Goal: Transaction & Acquisition: Purchase product/service

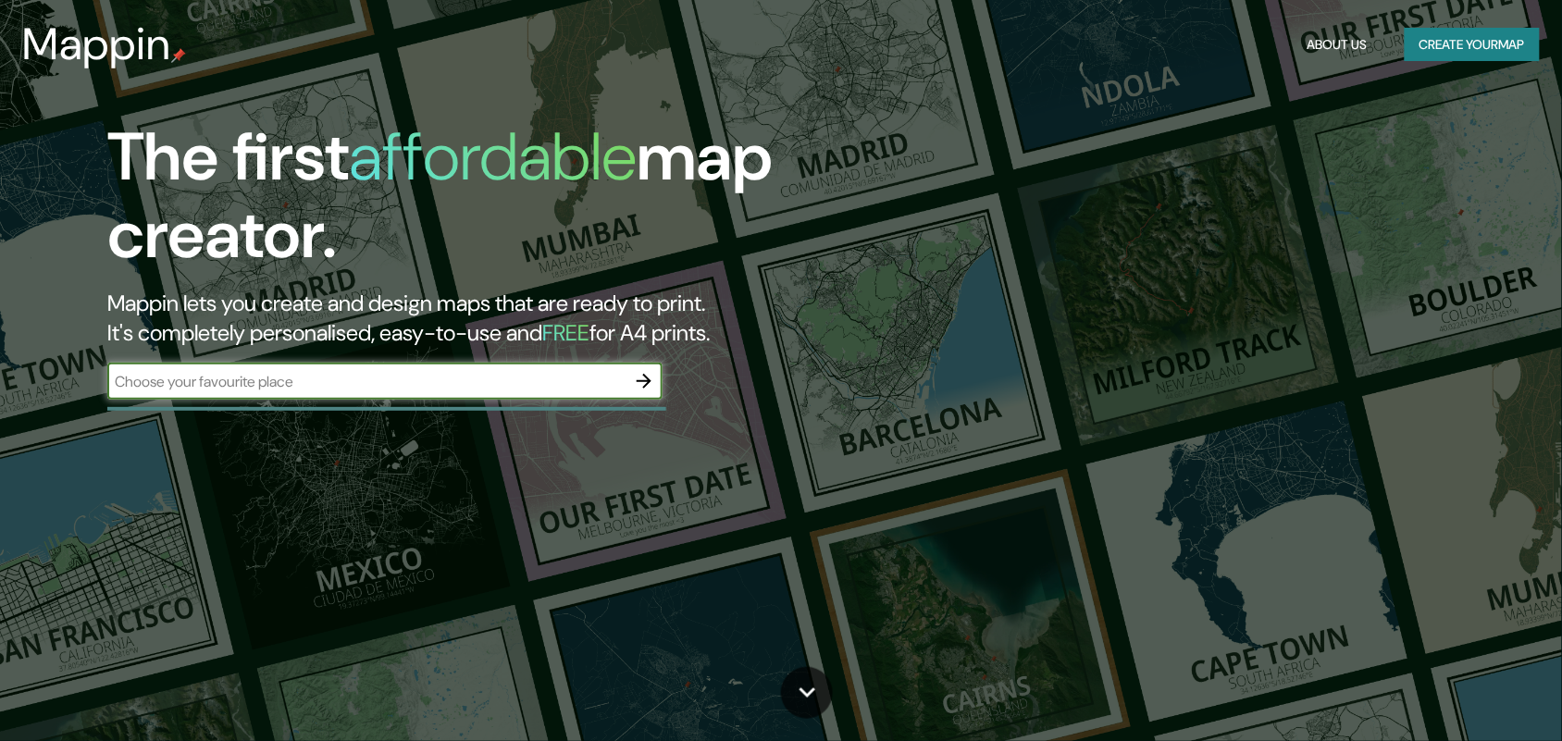
click at [1474, 31] on button "Create your map" at bounding box center [1472, 45] width 135 height 34
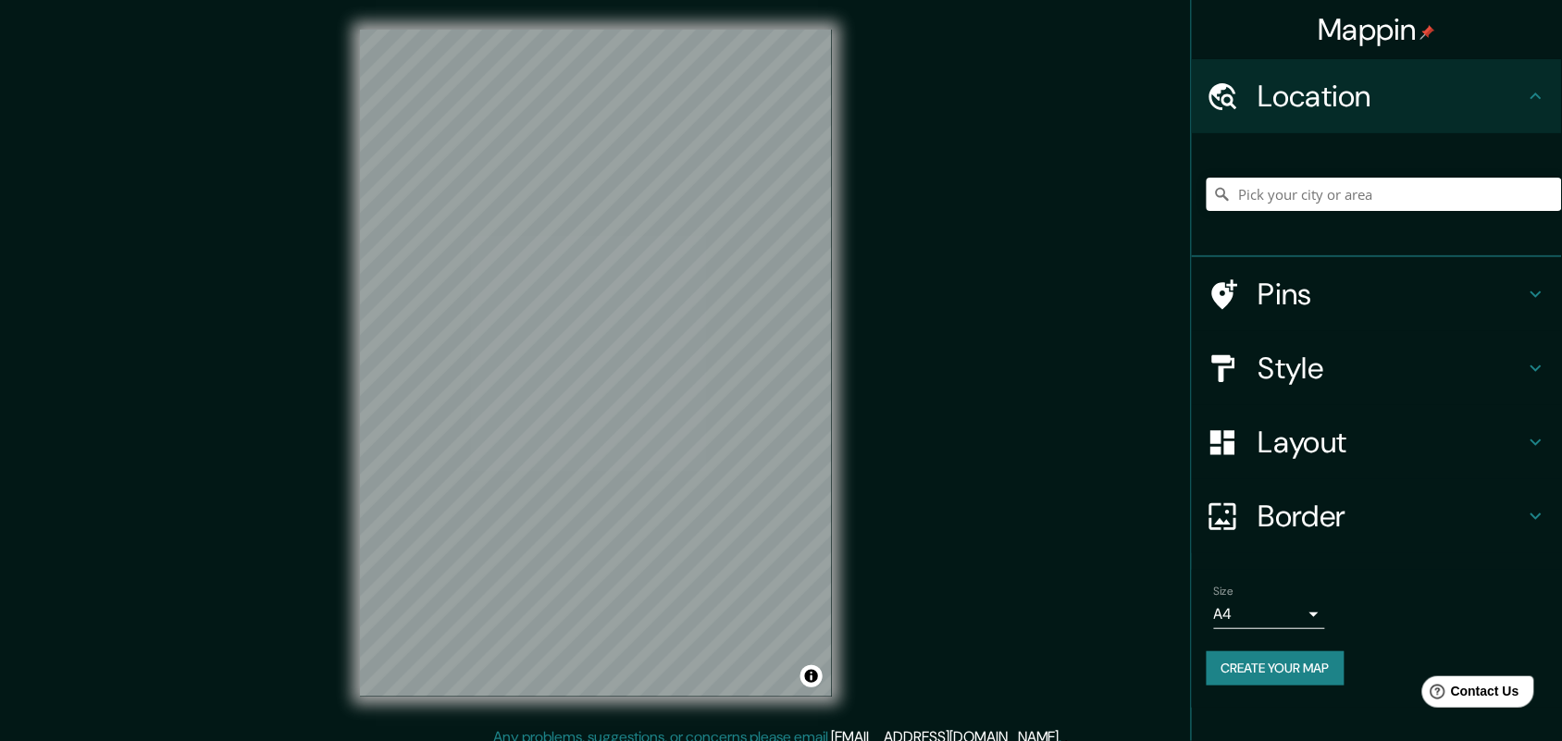
click at [1370, 214] on div at bounding box center [1384, 194] width 355 height 93
click at [1358, 194] on input "Pick your city or area" at bounding box center [1384, 194] width 355 height 33
type input "Bauru, [GEOGRAPHIC_DATA], [GEOGRAPHIC_DATA]"
click at [1422, 357] on h4 "Style" at bounding box center [1392, 368] width 267 height 37
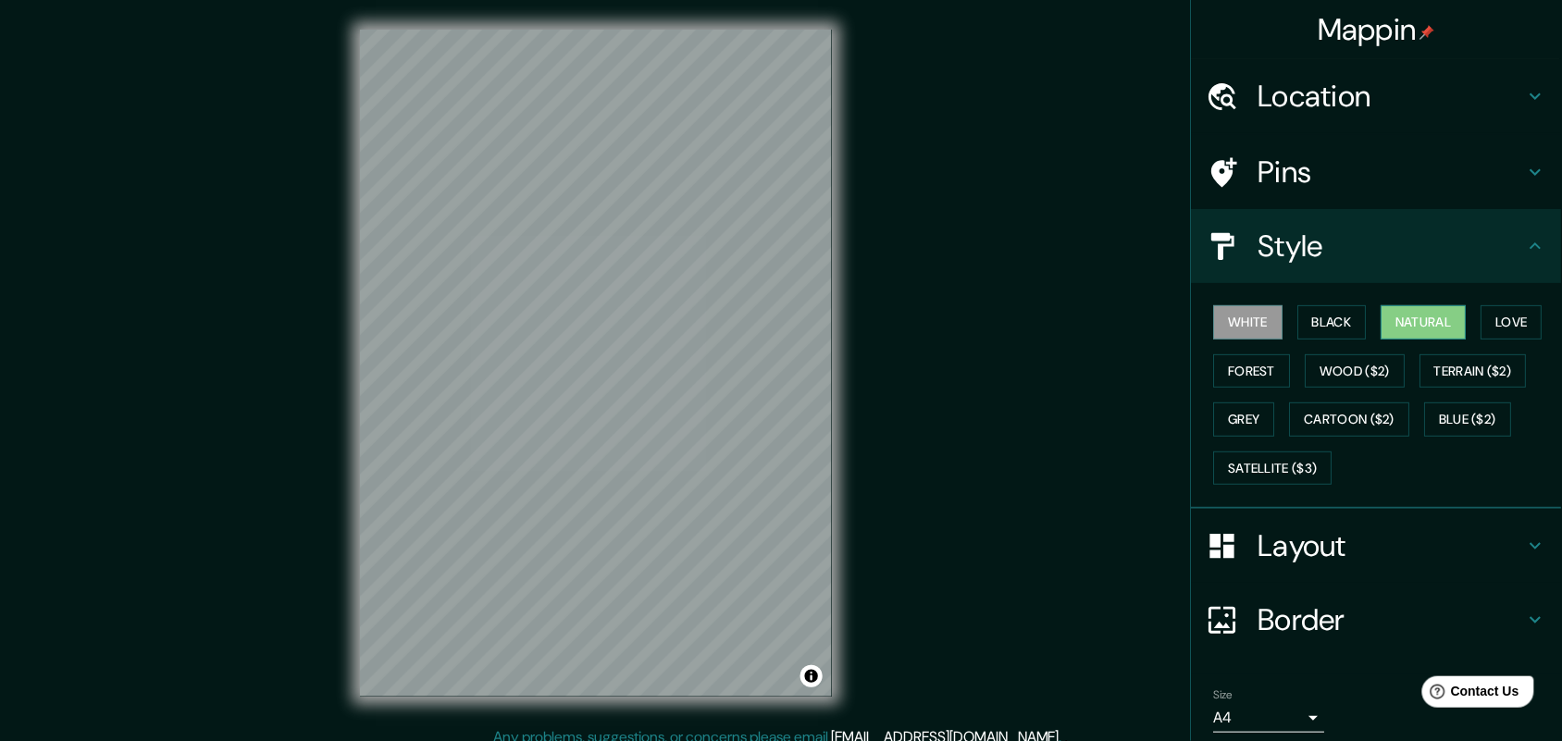
click at [1399, 319] on button "Natural" at bounding box center [1424, 322] width 85 height 34
click at [1496, 317] on button "Love" at bounding box center [1512, 322] width 61 height 34
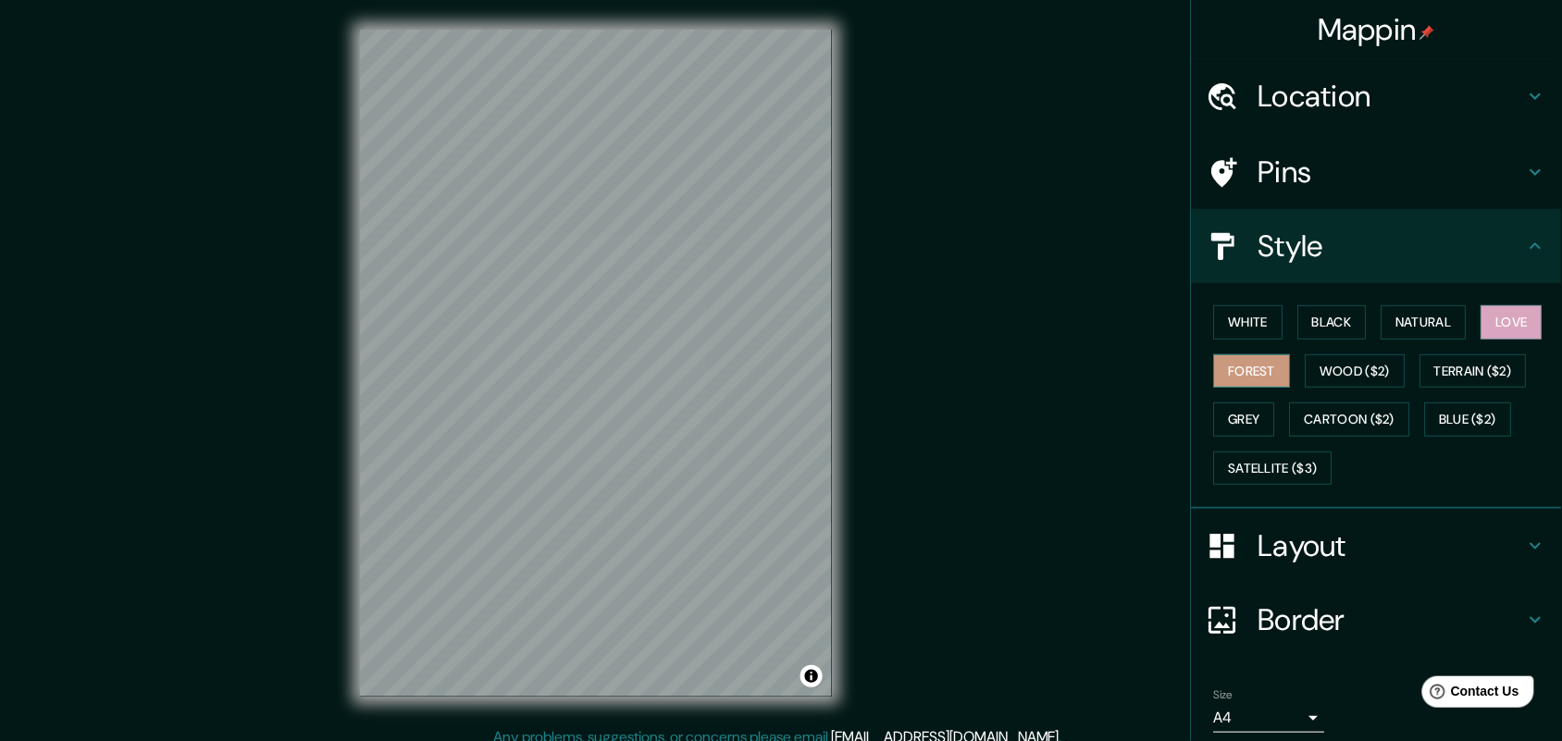
click at [1228, 377] on button "Forest" at bounding box center [1252, 371] width 77 height 34
click at [1333, 322] on button "Black" at bounding box center [1332, 322] width 69 height 34
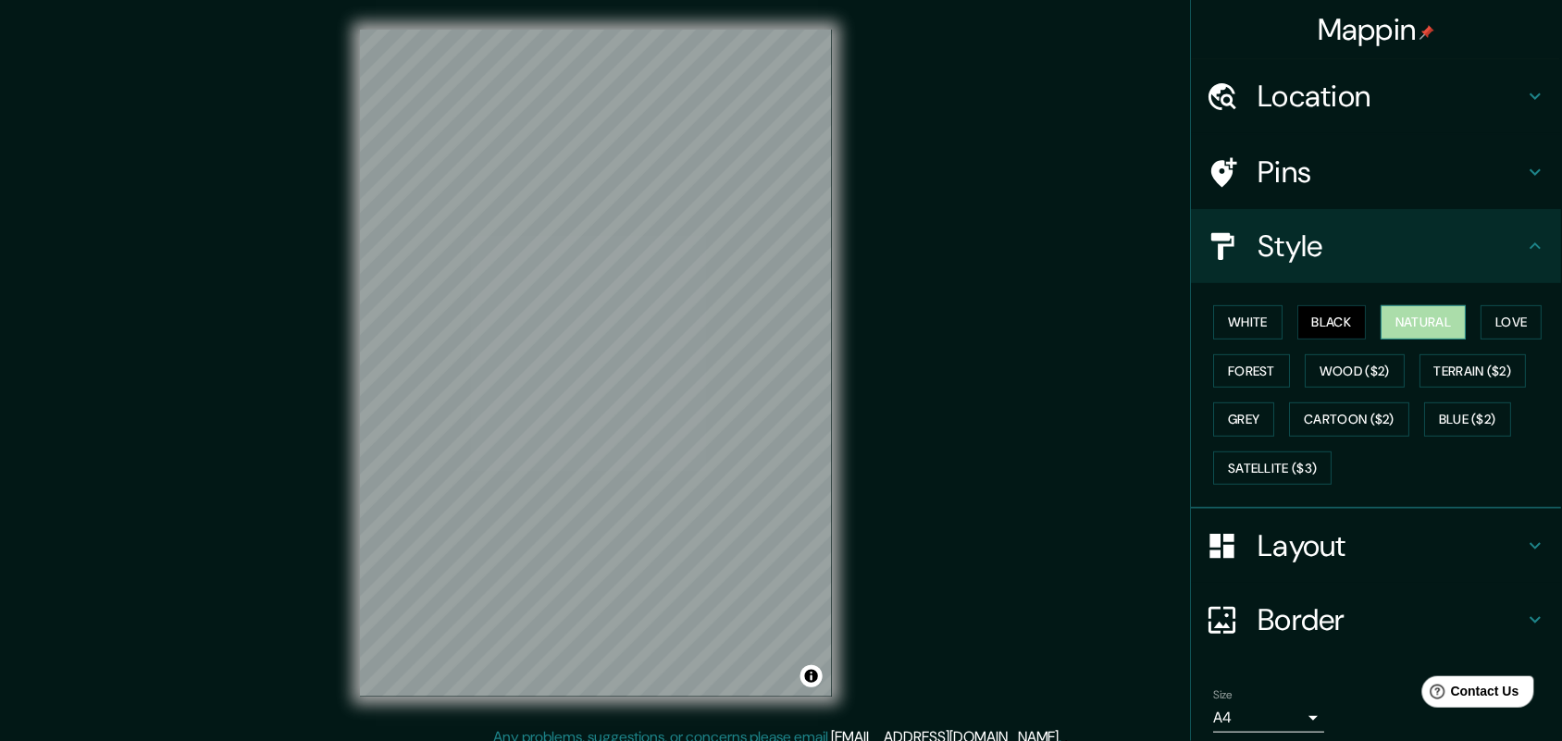
click at [1388, 326] on button "Natural" at bounding box center [1424, 322] width 85 height 34
click at [1219, 330] on button "White" at bounding box center [1248, 322] width 69 height 34
click at [1460, 541] on h4 "Layout" at bounding box center [1392, 546] width 267 height 37
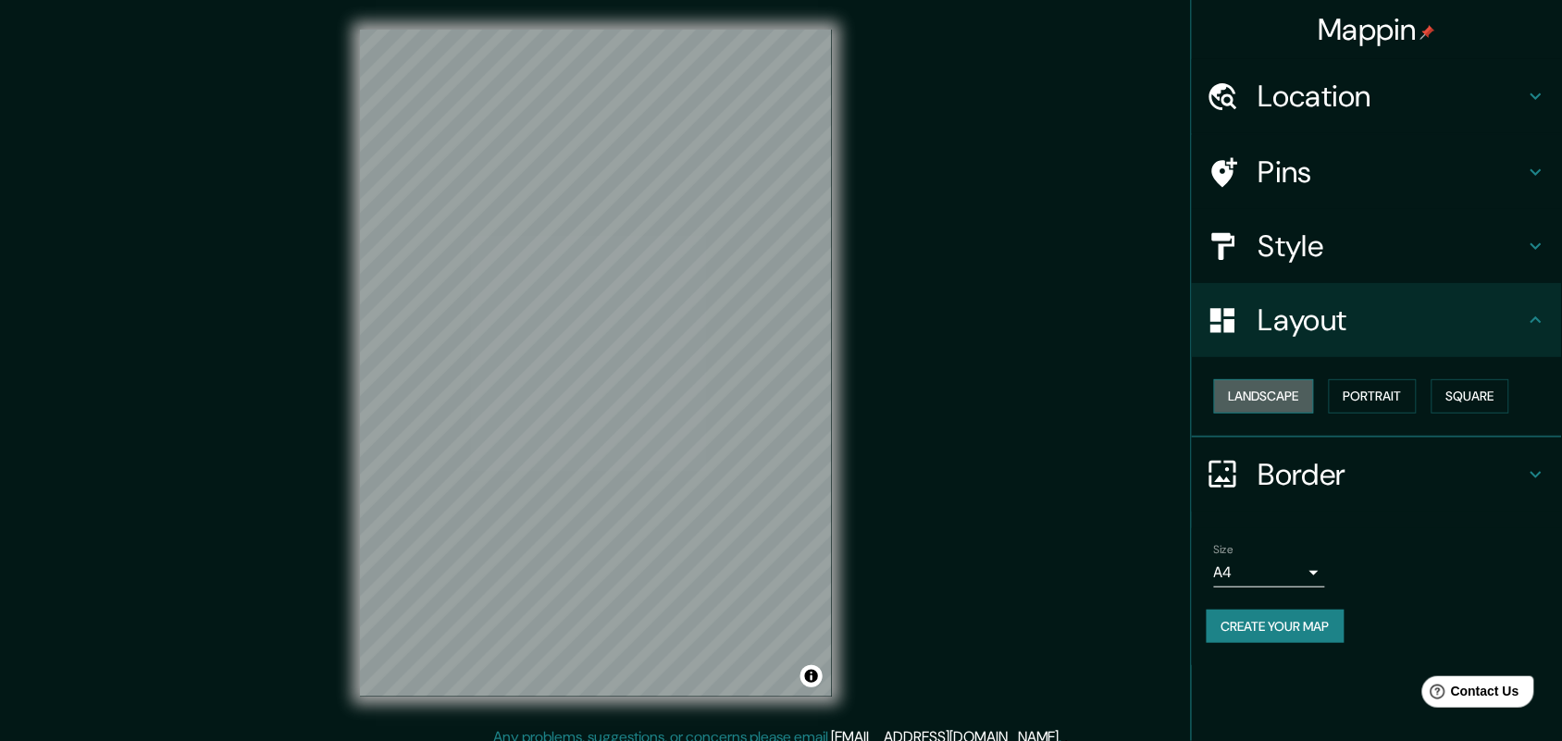
click at [1291, 405] on button "Landscape" at bounding box center [1264, 396] width 100 height 34
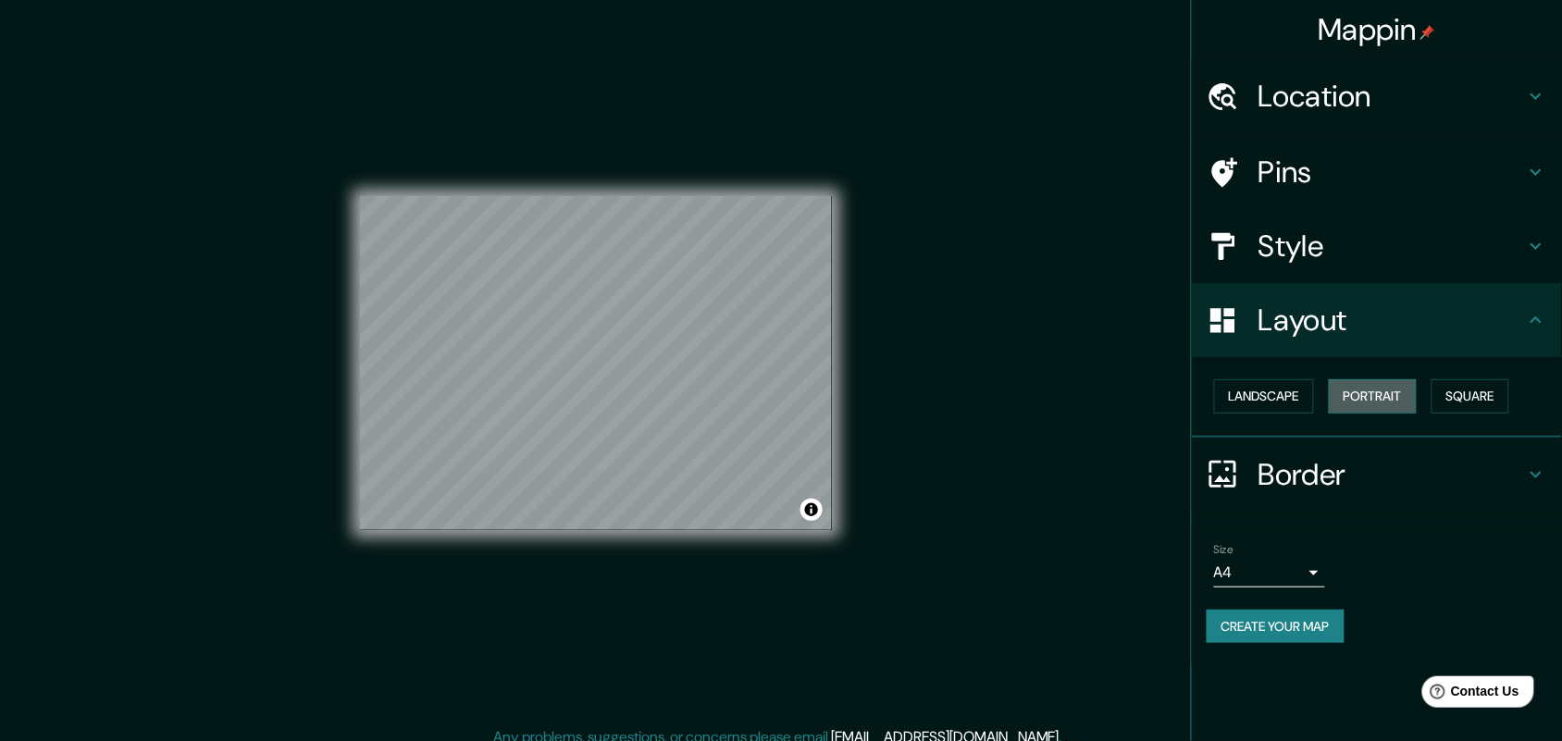
click at [1365, 404] on button "Portrait" at bounding box center [1373, 396] width 88 height 34
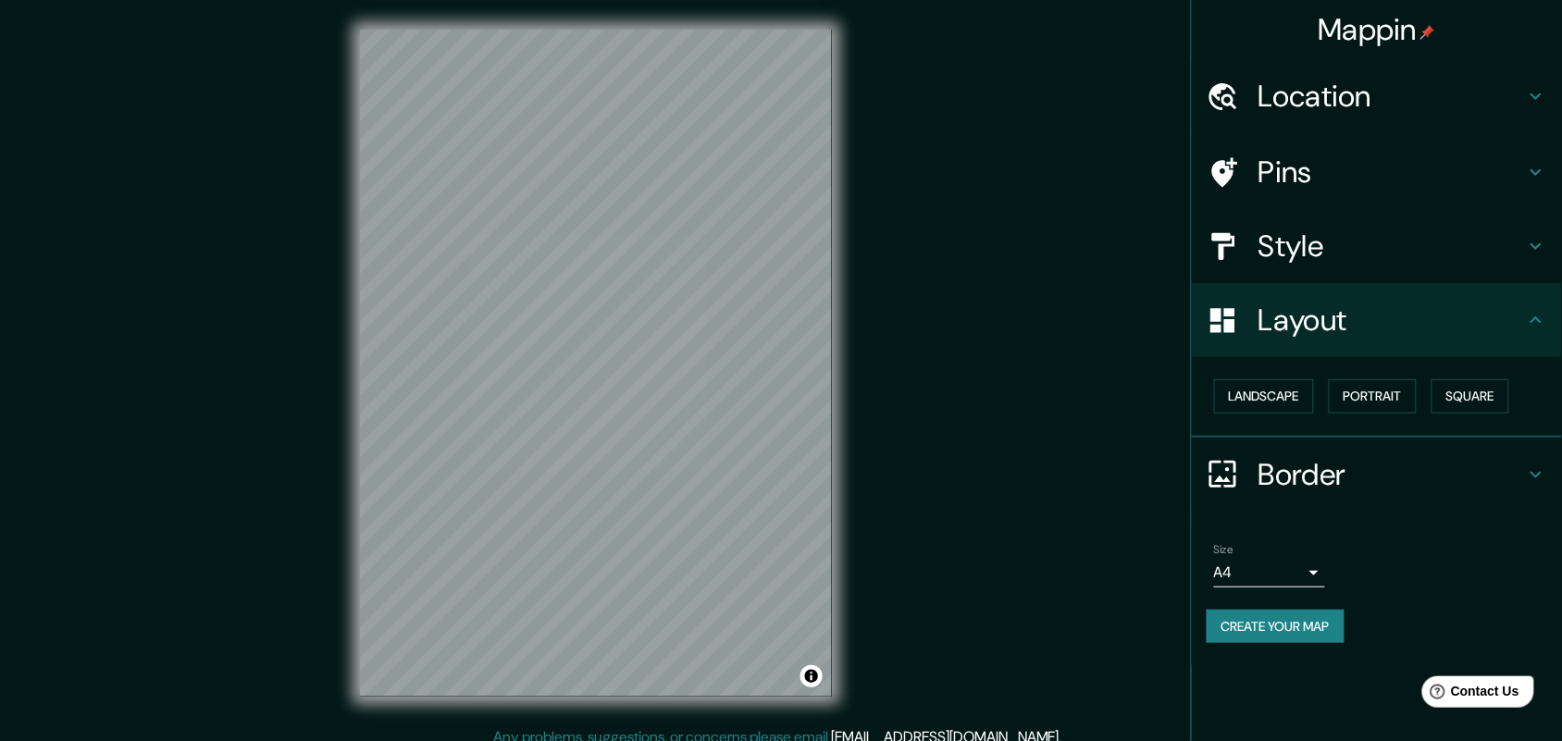
click at [1476, 477] on h4 "Border" at bounding box center [1392, 474] width 267 height 37
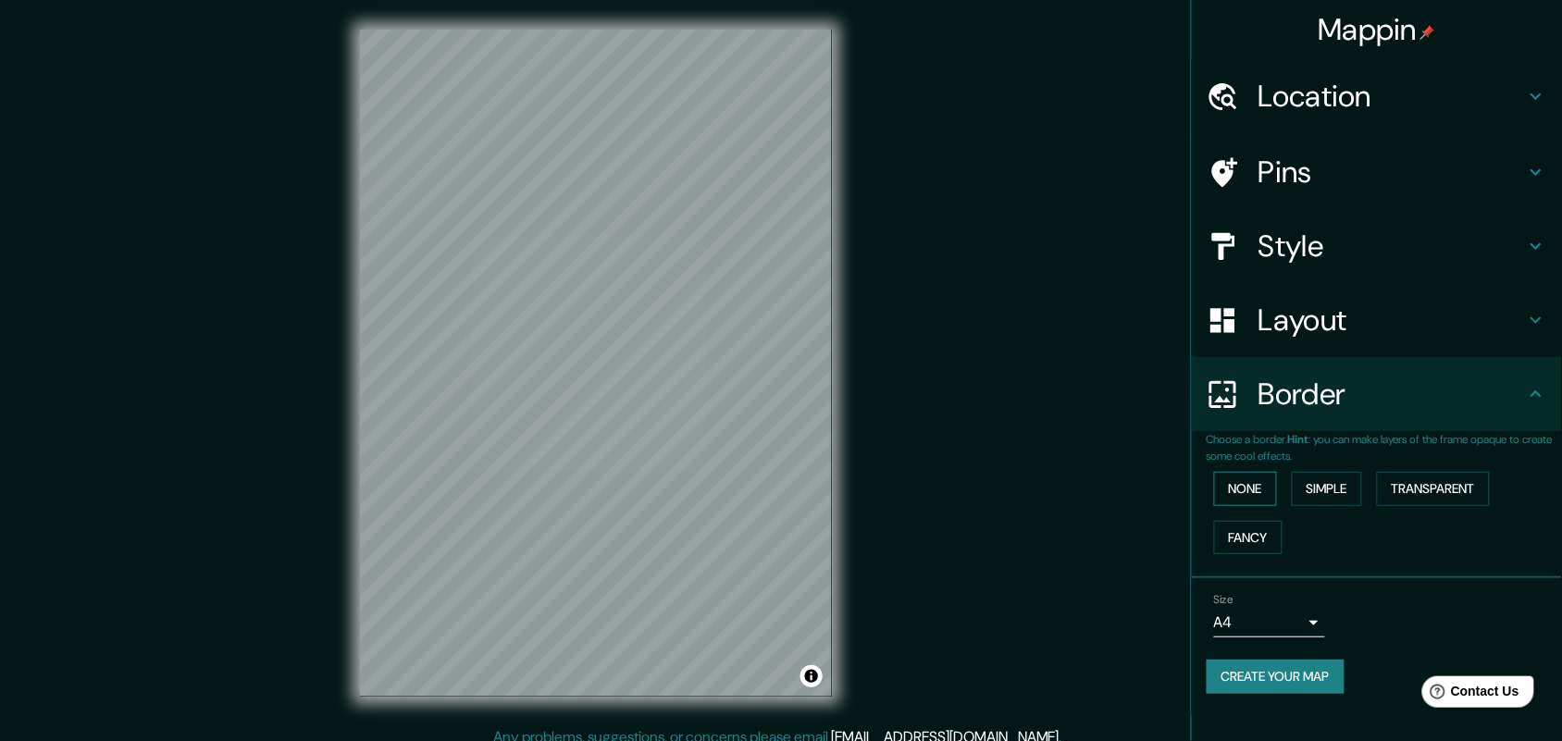
click at [1248, 478] on button "None" at bounding box center [1245, 489] width 63 height 34
click at [1456, 308] on h4 "Layout" at bounding box center [1392, 320] width 267 height 37
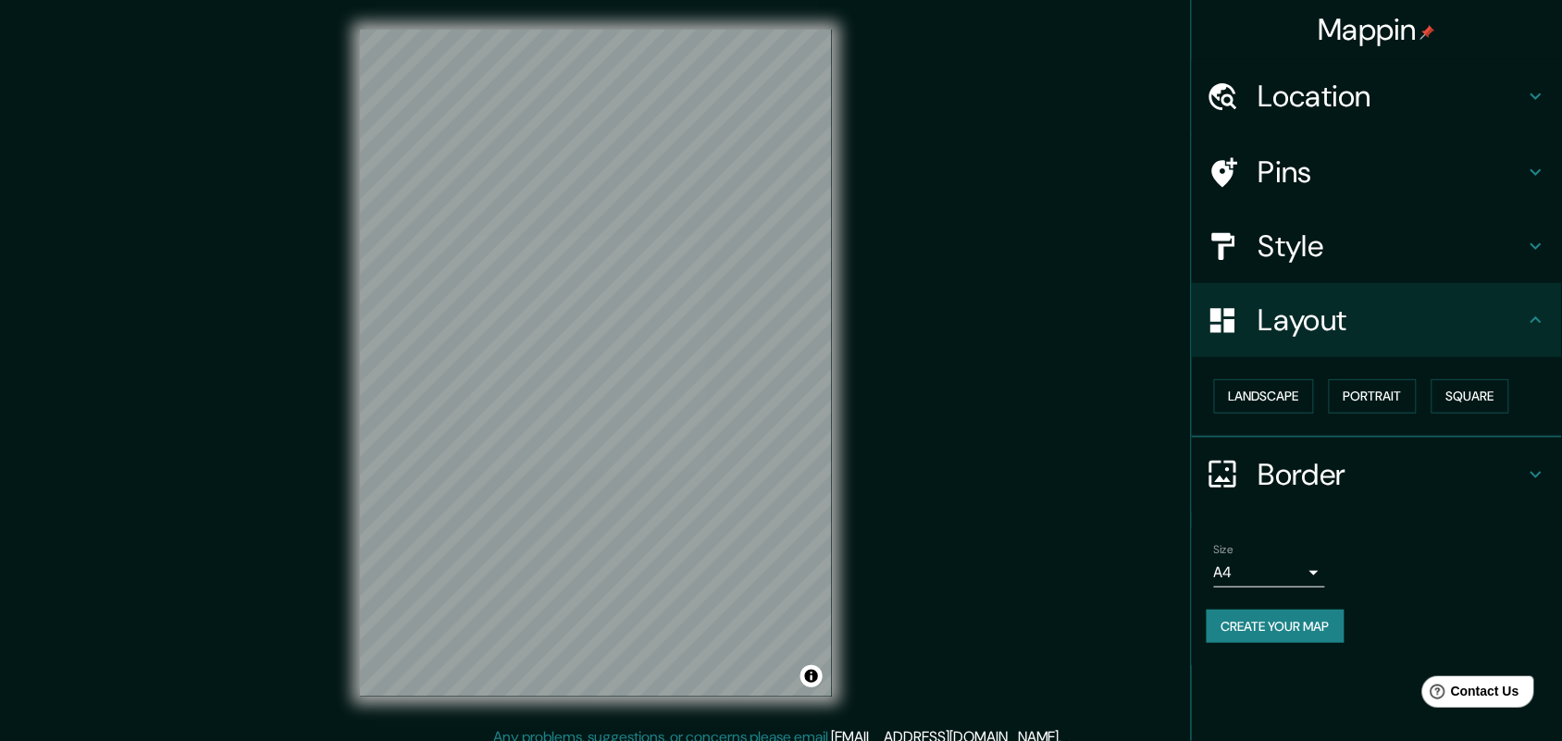
click at [1505, 255] on h4 "Style" at bounding box center [1392, 246] width 267 height 37
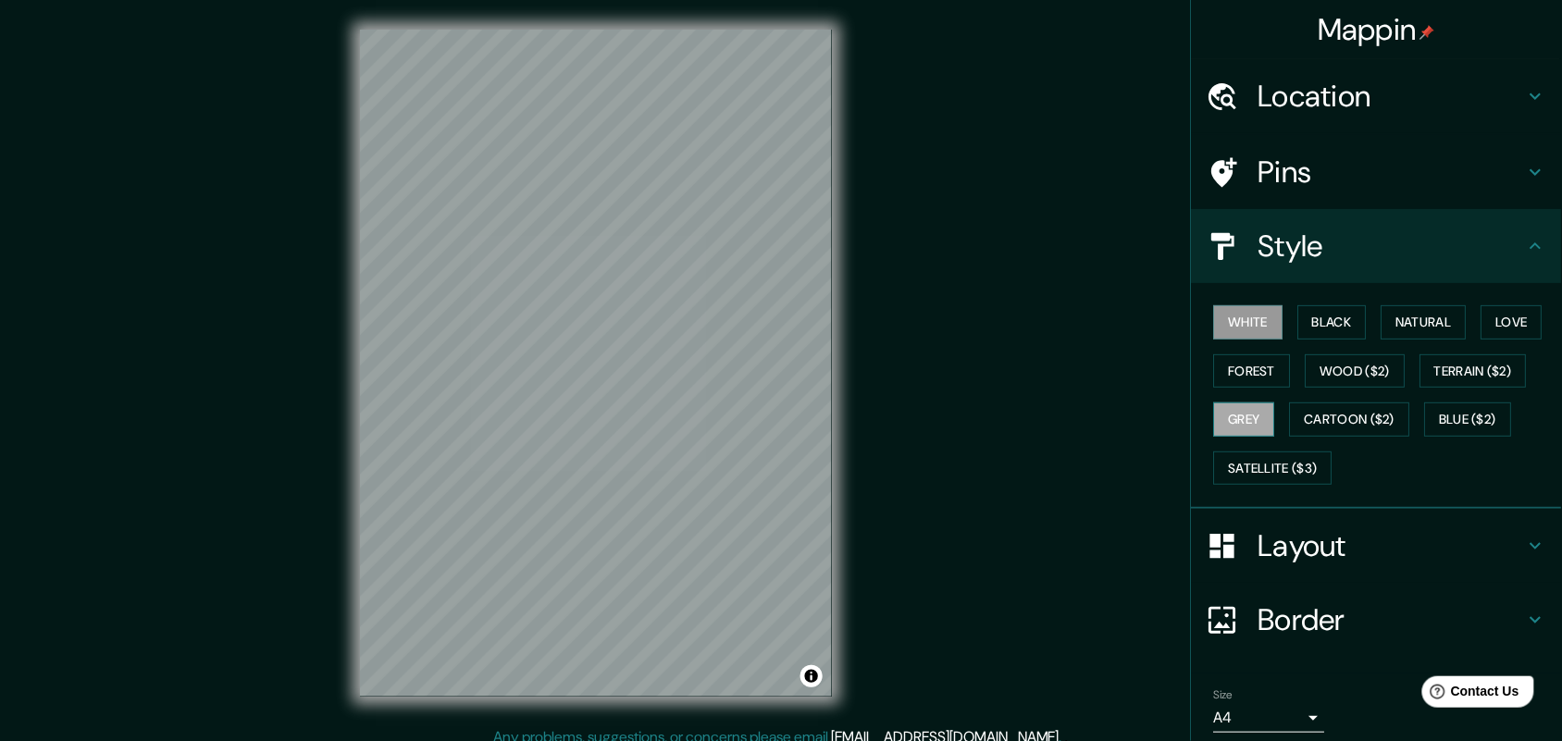
click at [1237, 415] on button "Grey" at bounding box center [1244, 420] width 61 height 34
click at [1483, 336] on button "Love" at bounding box center [1512, 322] width 61 height 34
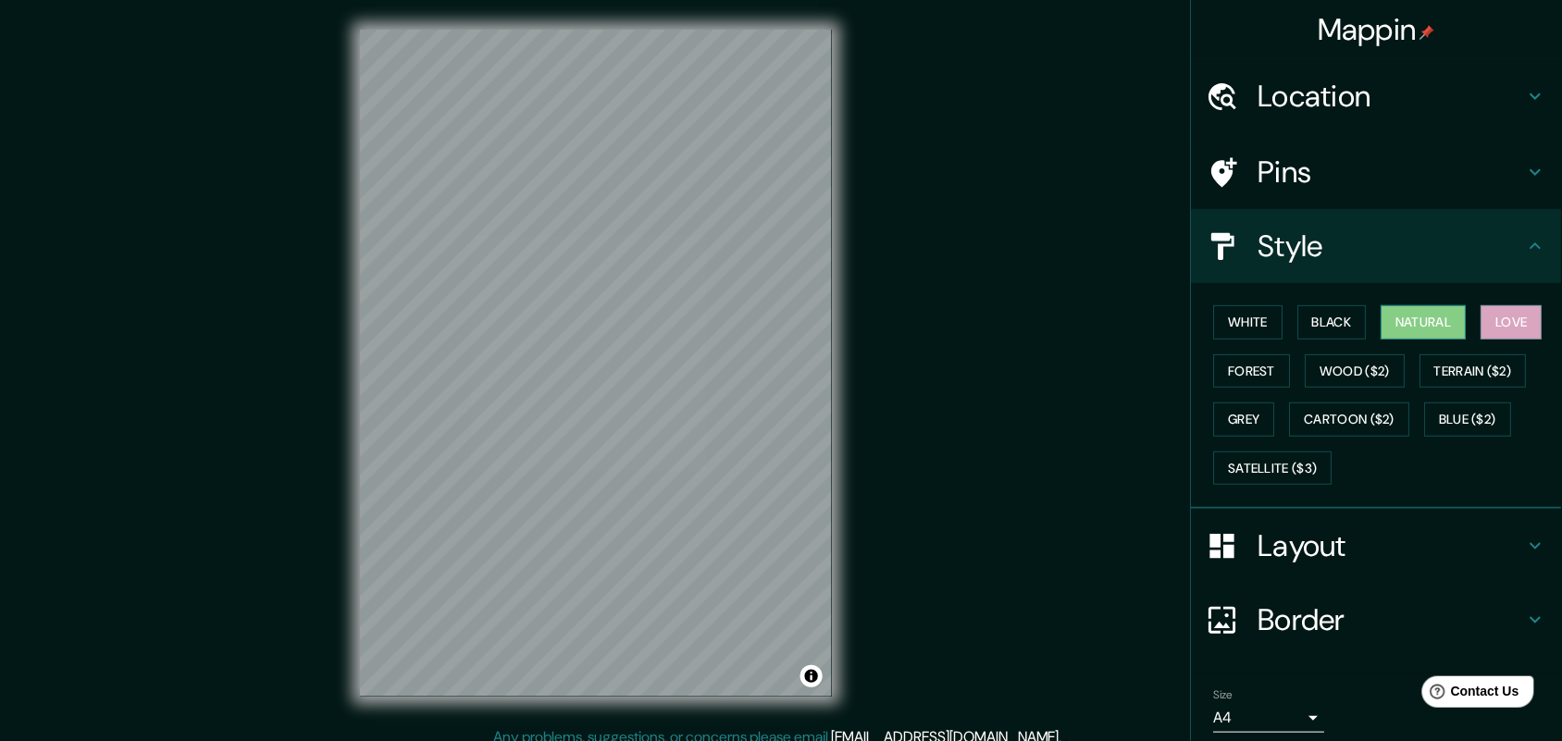
click at [1409, 327] on button "Natural" at bounding box center [1424, 322] width 85 height 34
click at [1308, 327] on button "Black" at bounding box center [1332, 322] width 69 height 34
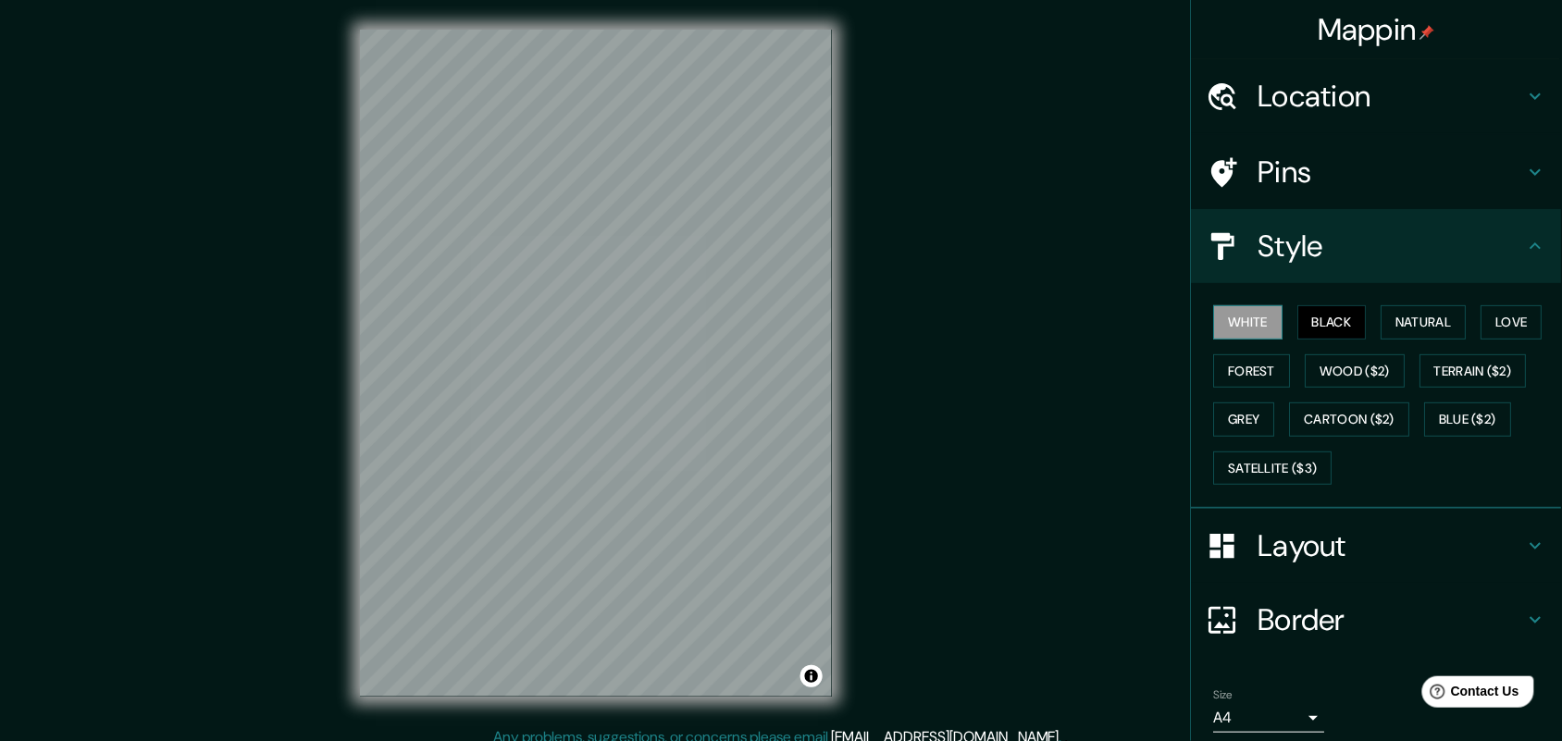
click at [1222, 317] on button "White" at bounding box center [1248, 322] width 69 height 34
click at [1214, 423] on button "Grey" at bounding box center [1244, 420] width 61 height 34
click at [1358, 321] on div "White Black Natural Love Forest Wood ($2) Terrain ($2) Grey Cartoon ($2) Blue (…" at bounding box center [1384, 395] width 355 height 194
click at [1233, 373] on button "Forest" at bounding box center [1252, 371] width 77 height 34
click at [1317, 339] on div "White Black Natural Love Forest Wood ($2) Terrain ($2) Grey Cartoon ($2) Blue (…" at bounding box center [1384, 395] width 355 height 194
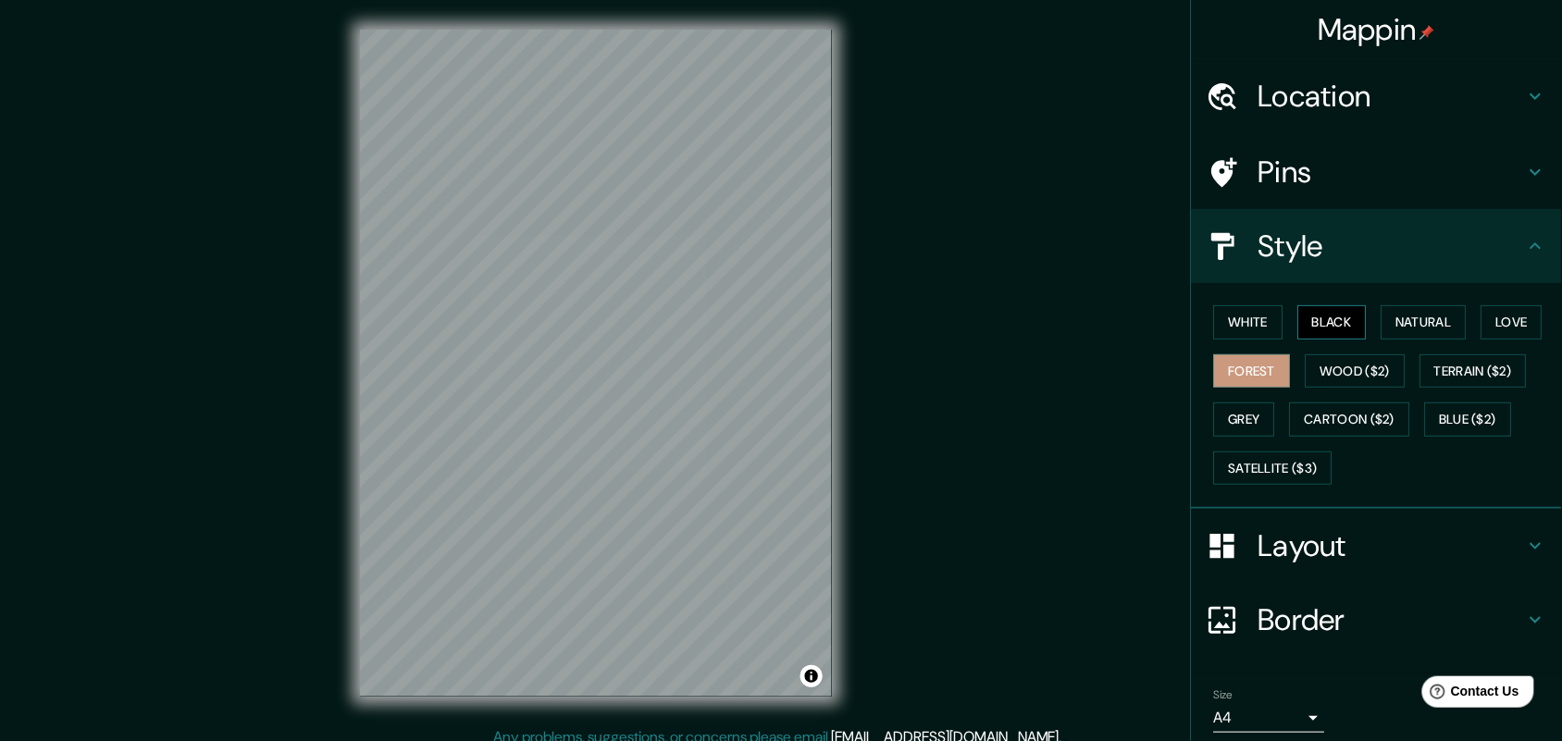
click at [1345, 330] on button "Black" at bounding box center [1332, 322] width 69 height 34
click at [1389, 330] on button "Natural" at bounding box center [1424, 322] width 85 height 34
click at [1214, 321] on button "White" at bounding box center [1248, 322] width 69 height 34
click at [1223, 386] on button "Forest" at bounding box center [1252, 371] width 77 height 34
click at [1329, 339] on div "White Black Natural Love Forest Wood ($2) Terrain ($2) Grey Cartoon ($2) Blue (…" at bounding box center [1384, 395] width 355 height 194
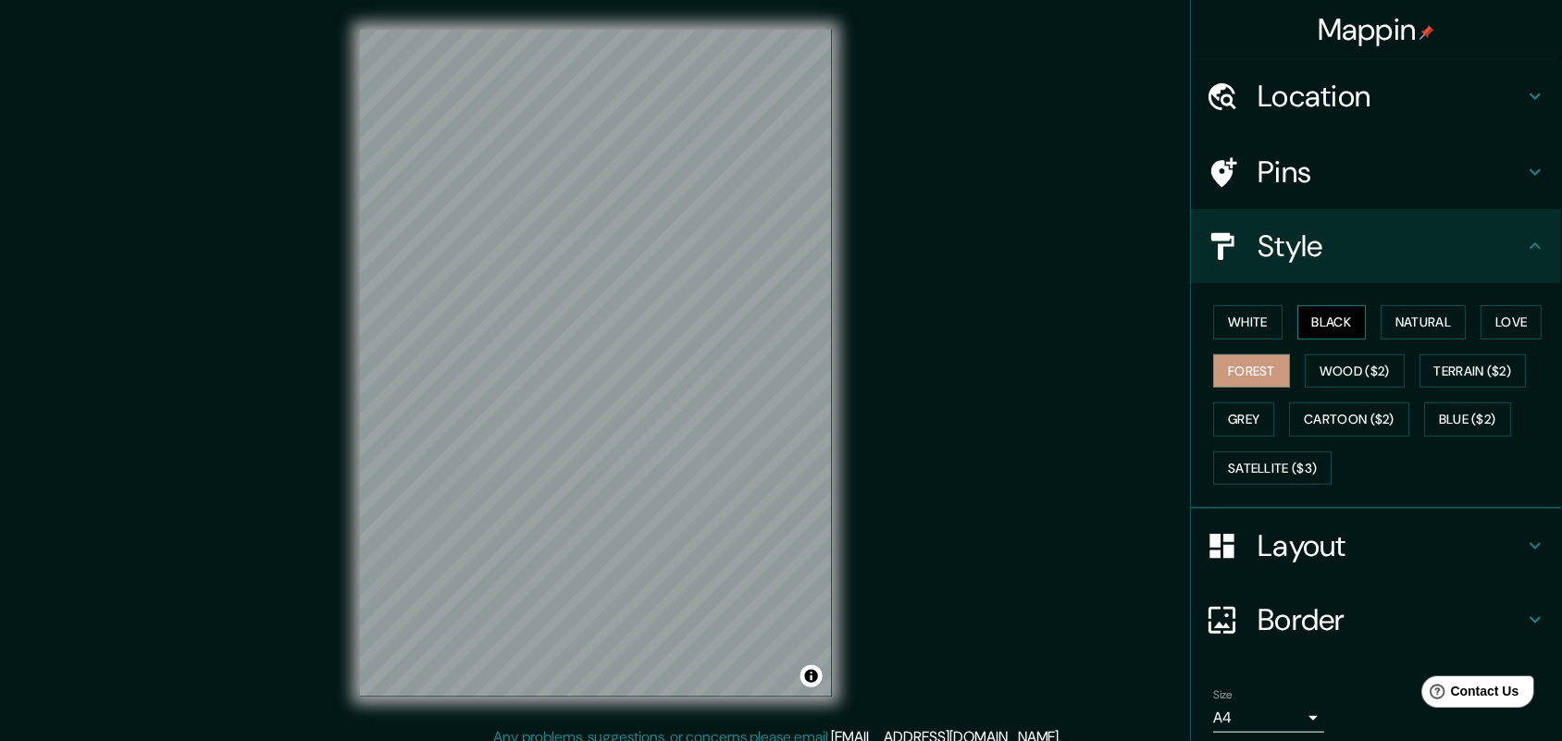
click at [1329, 325] on button "Black" at bounding box center [1332, 322] width 69 height 34
click at [1409, 317] on button "Natural" at bounding box center [1424, 322] width 85 height 34
click at [1339, 317] on button "Black" at bounding box center [1332, 322] width 69 height 34
click at [1222, 405] on button "Grey" at bounding box center [1244, 420] width 61 height 34
click at [1325, 319] on button "Black" at bounding box center [1332, 322] width 69 height 34
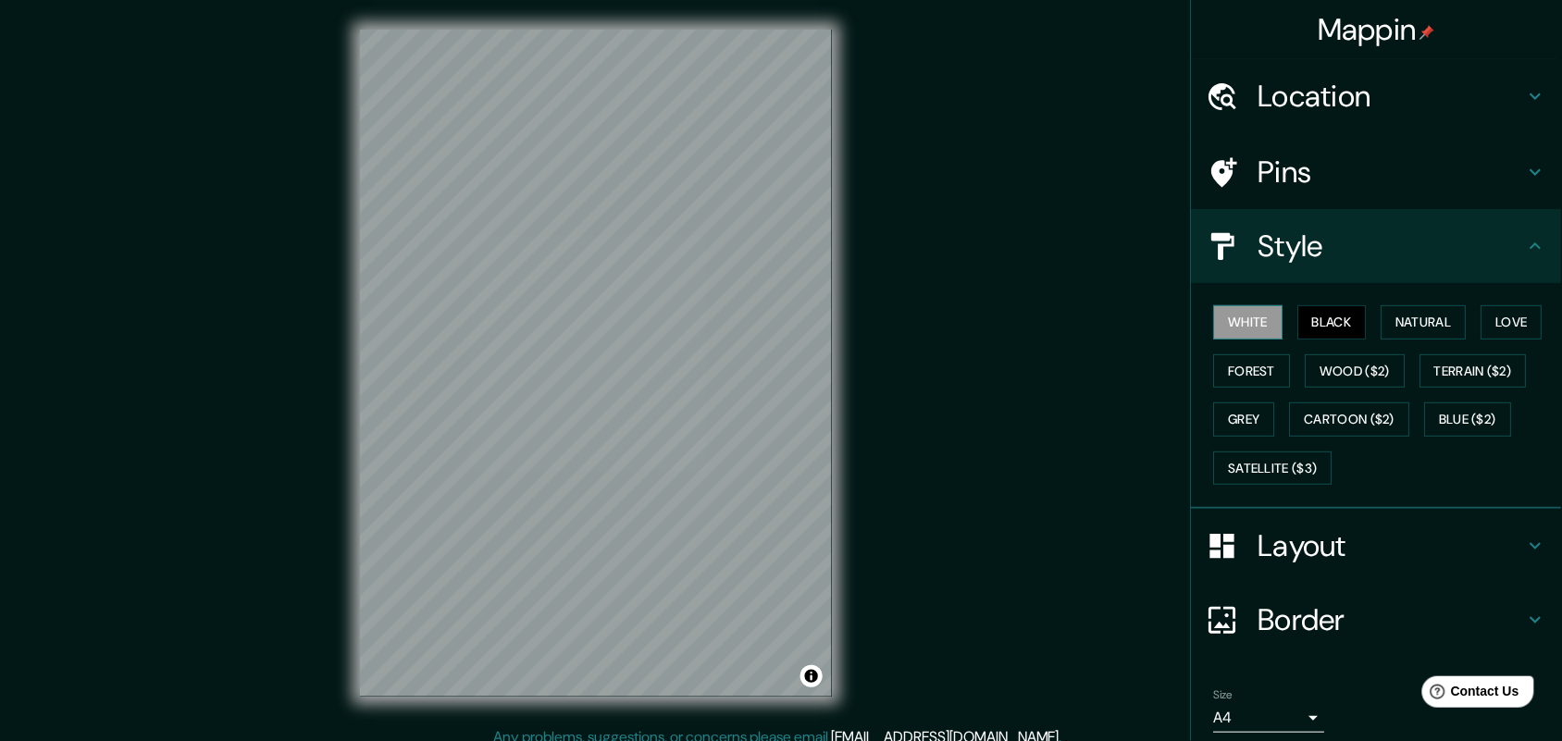
click at [1238, 317] on button "White" at bounding box center [1248, 322] width 69 height 34
click at [1214, 379] on button "Forest" at bounding box center [1252, 371] width 77 height 34
click at [1214, 416] on button "Grey" at bounding box center [1244, 420] width 61 height 34
click at [1245, 339] on div "White Black Natural Love Forest Wood ($2) Terrain ($2) Grey Cartoon ($2) Blue (…" at bounding box center [1384, 395] width 355 height 194
click at [1238, 331] on button "White" at bounding box center [1248, 322] width 69 height 34
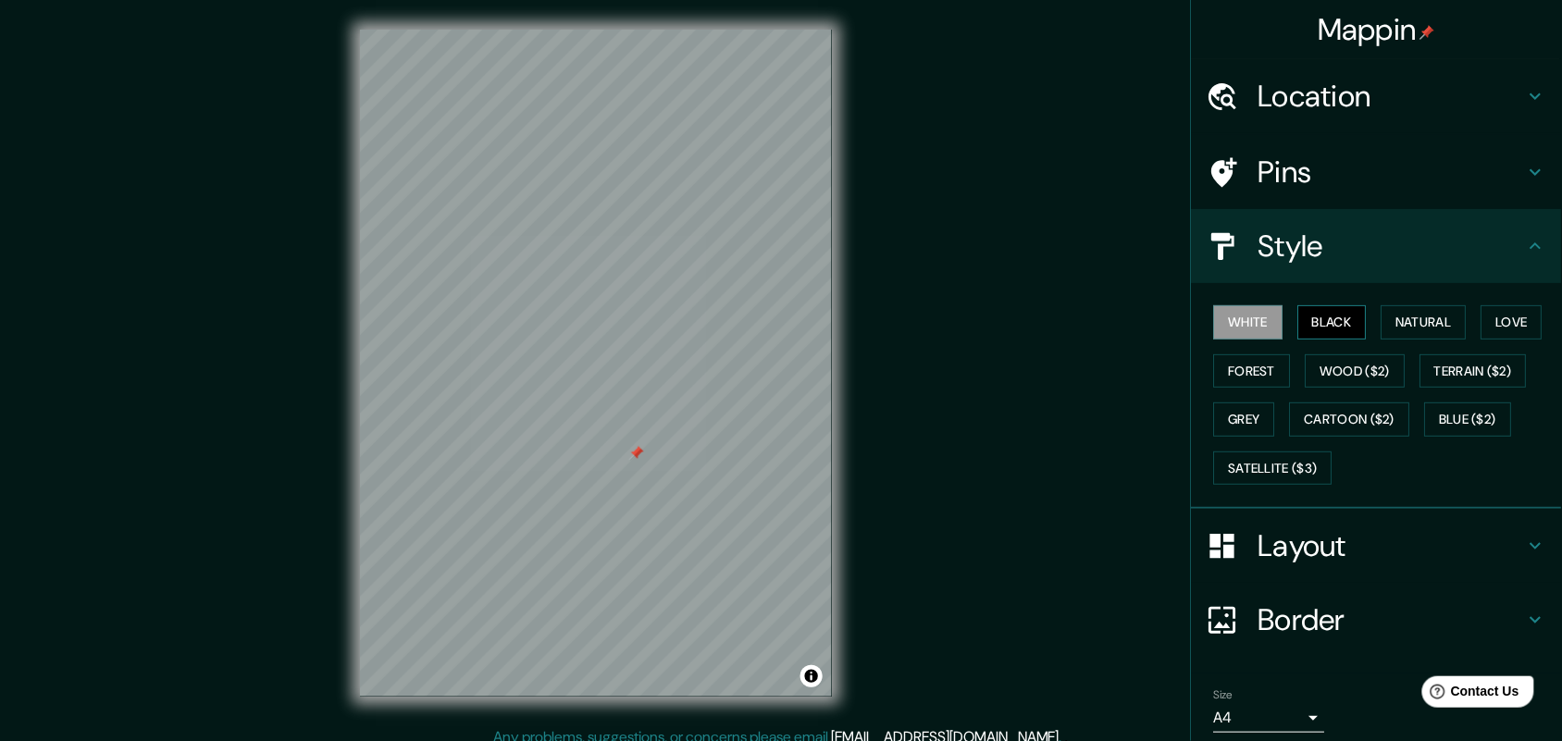
click at [1339, 327] on button "Black" at bounding box center [1332, 322] width 69 height 34
click at [639, 450] on div at bounding box center [636, 453] width 15 height 15
click at [803, 672] on button "Toggle attribution" at bounding box center [812, 676] width 22 height 22
